Goal: Transaction & Acquisition: Purchase product/service

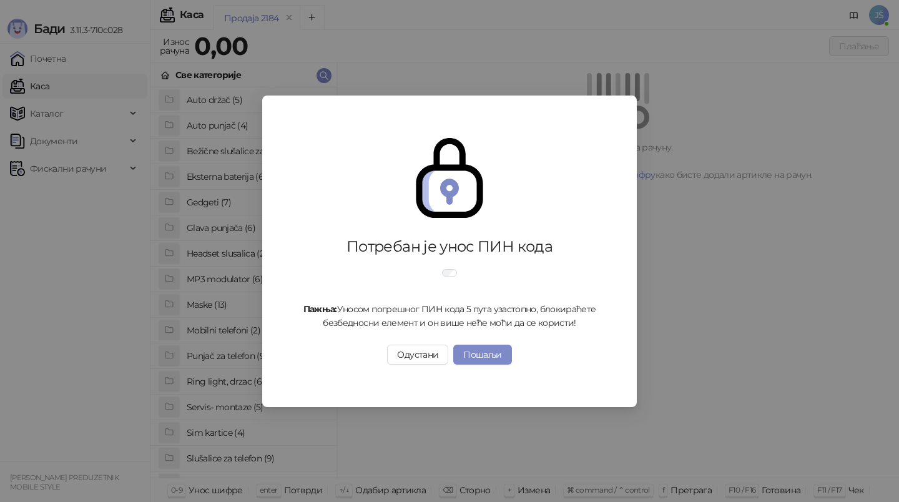
click at [254, 355] on div "Потребан је унос ПИН кода Пажња: Уносом погрешног ПИН кода 5 пута узастопно, бл…" at bounding box center [449, 251] width 899 height 502
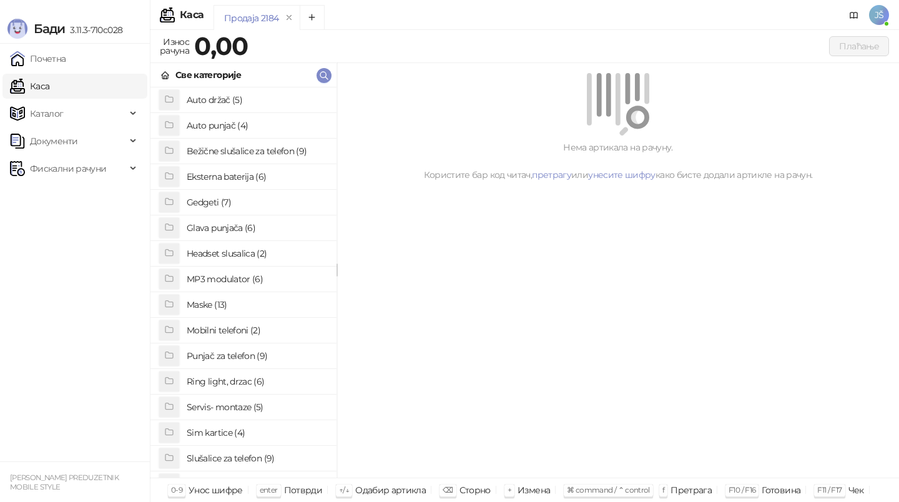
scroll to position [45, 0]
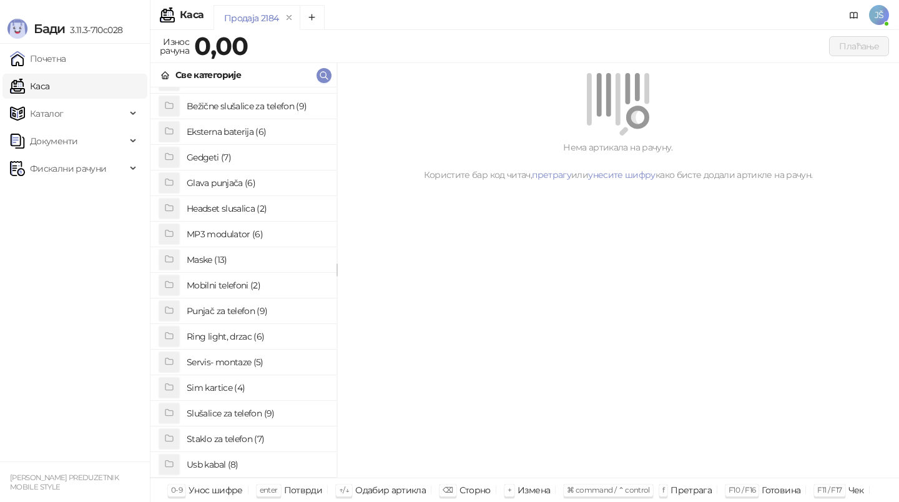
click at [265, 305] on h4 "Punjač za telefon (9)" at bounding box center [257, 311] width 140 height 20
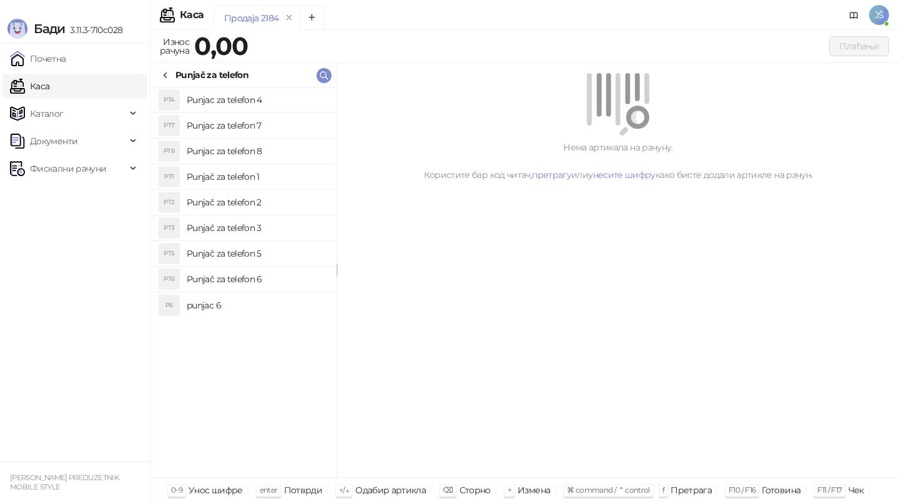
click at [250, 207] on h4 "Punjač za telefon 2" at bounding box center [257, 202] width 140 height 20
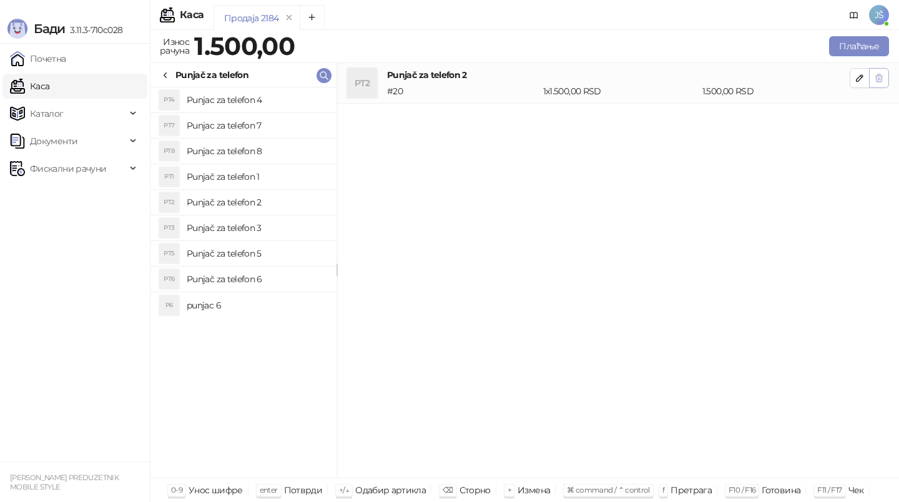
click at [879, 87] on button "button" at bounding box center [879, 78] width 20 height 20
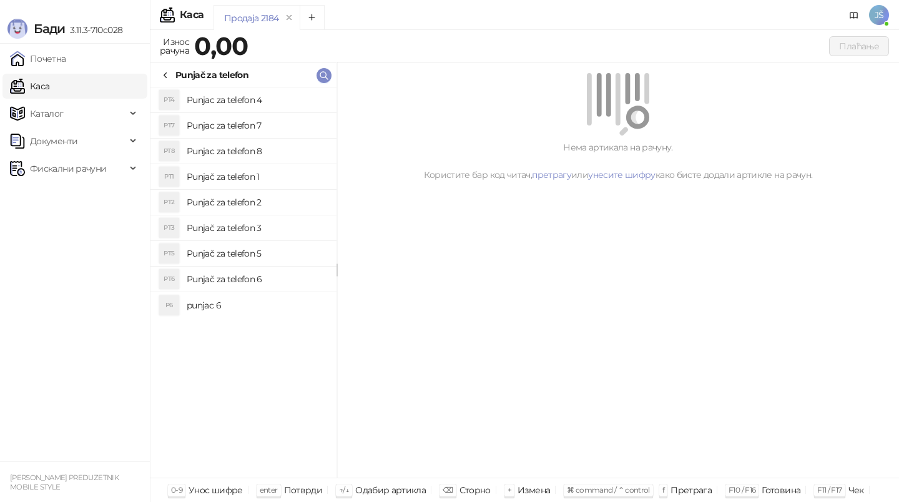
click at [252, 286] on h4 "Punjač za telefon 6" at bounding box center [257, 279] width 140 height 20
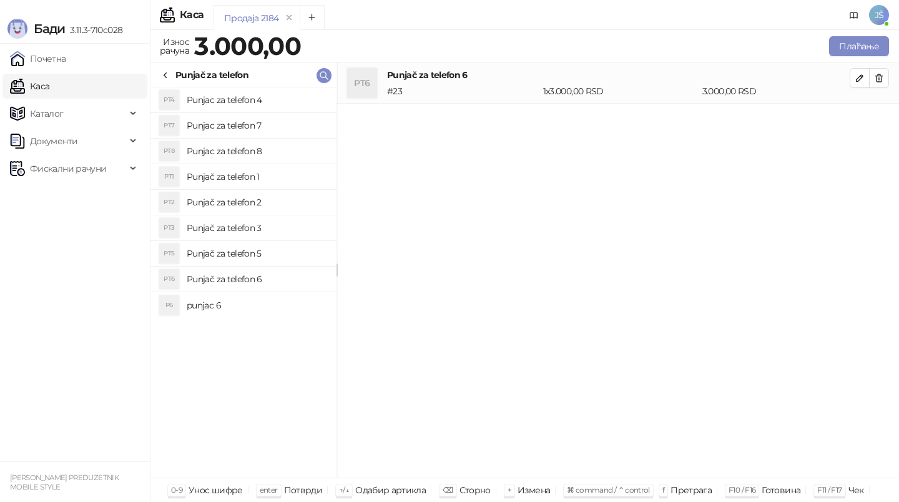
click at [270, 222] on h4 "Punjač za telefon 3" at bounding box center [257, 228] width 140 height 20
click at [890, 85] on li "PT6 Punjač za telefon 6 # 23 1 x 3.000,00 RSD 3.000,00 RSD" at bounding box center [618, 83] width 562 height 41
click at [890, 84] on li "PT6 Punjač za telefon 6 # 23 1 x 3.000,00 RSD 3.000,00 RSD" at bounding box center [618, 83] width 562 height 41
click at [888, 82] on button "button" at bounding box center [879, 78] width 20 height 20
click at [818, 134] on div "PT3 Punjač za telefon 3 # 21 1 x 2.000,00 RSD 2.000,00 RSD" at bounding box center [618, 270] width 562 height 415
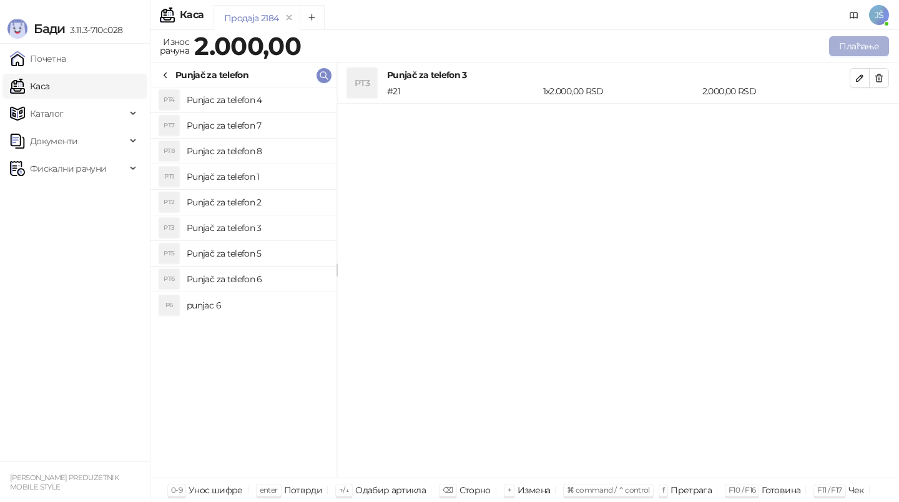
click at [835, 54] on button "Плаћање" at bounding box center [860, 46] width 60 height 20
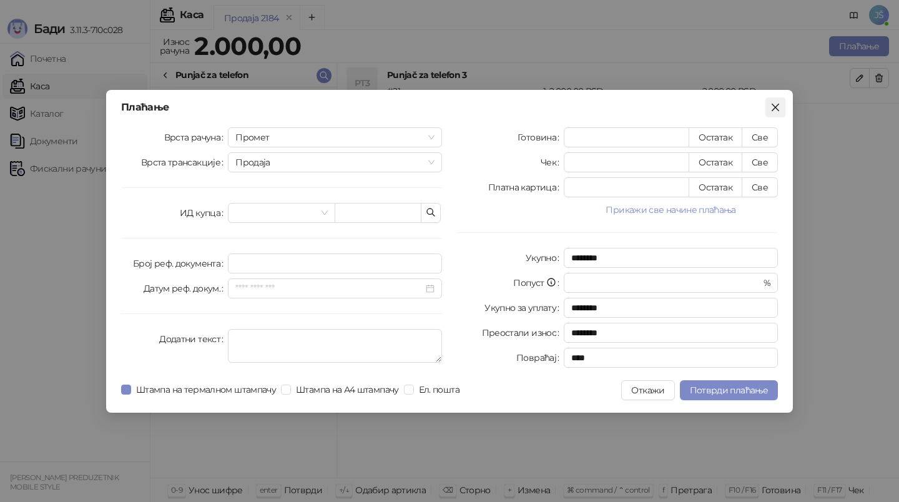
click at [776, 112] on button "Close" at bounding box center [776, 107] width 20 height 20
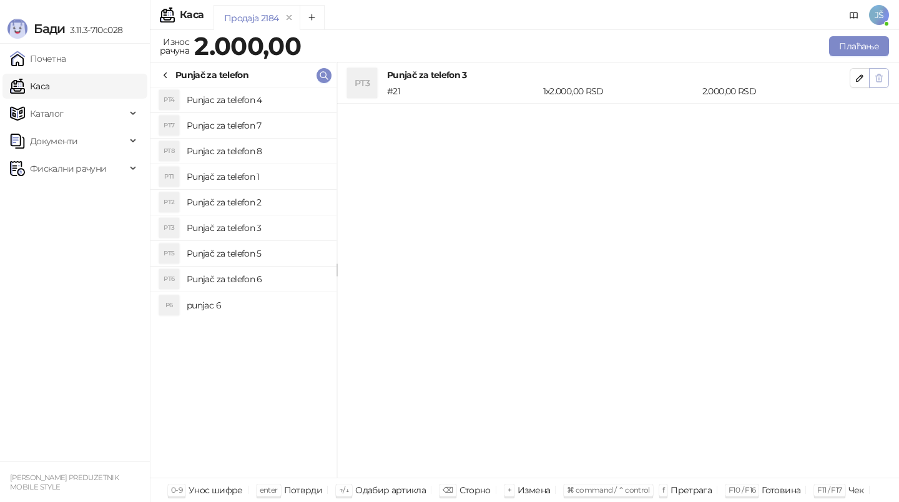
click at [879, 77] on icon "button" at bounding box center [879, 78] width 10 height 10
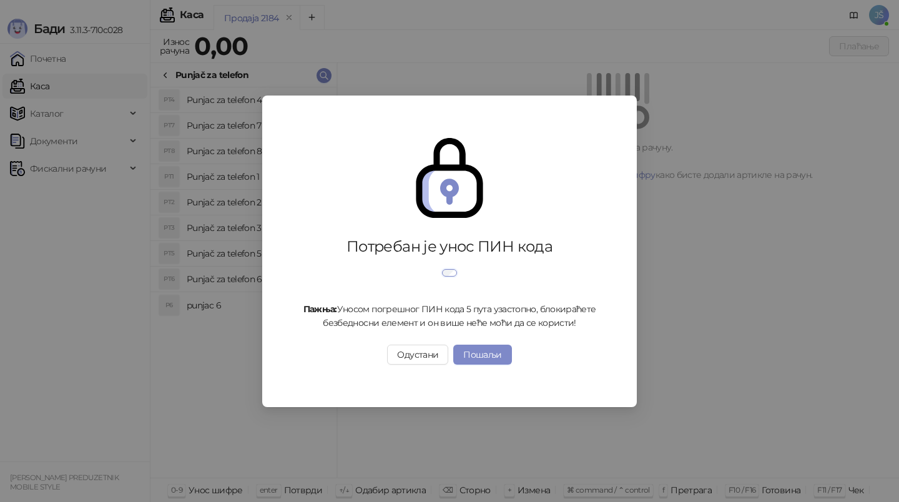
click at [172, 72] on div "Потребан је унос ПИН кода Пажња: Уносом погрешног ПИН кода 5 пута узастопно, бл…" at bounding box center [449, 251] width 899 height 502
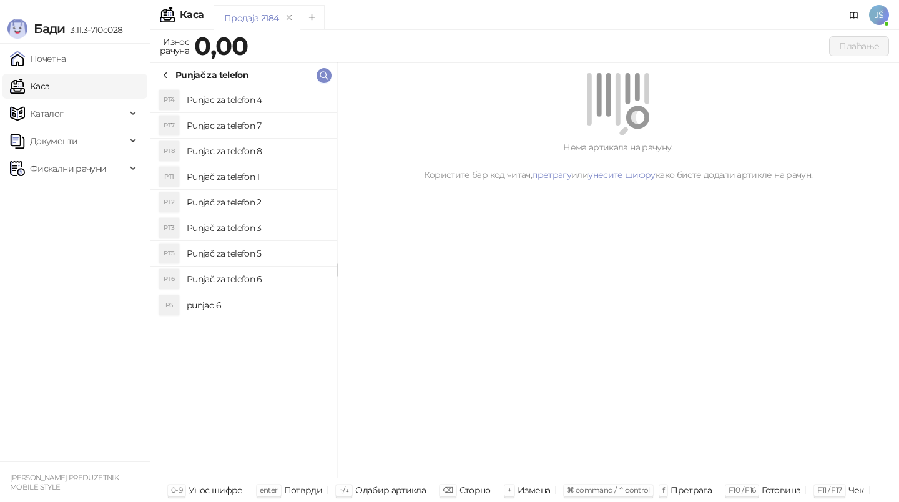
click at [169, 74] on icon at bounding box center [166, 76] width 10 height 10
